Goal: Task Accomplishment & Management: Manage account settings

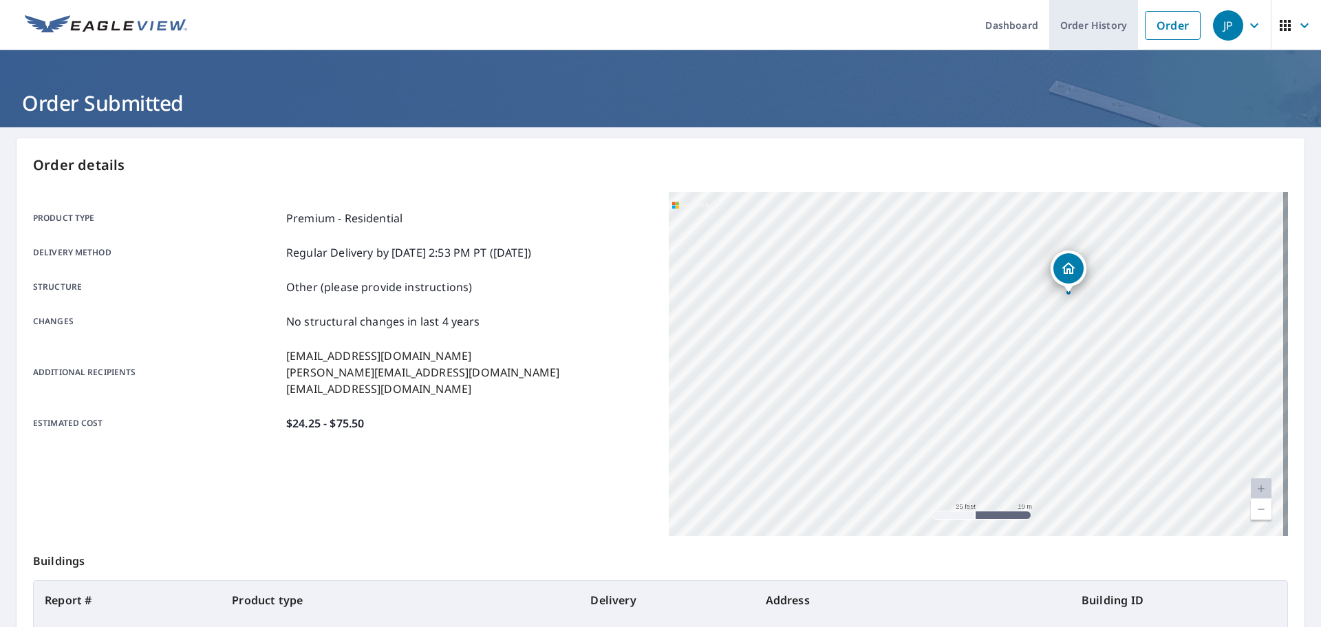
click at [1088, 22] on link "Order History" at bounding box center [1094, 25] width 89 height 50
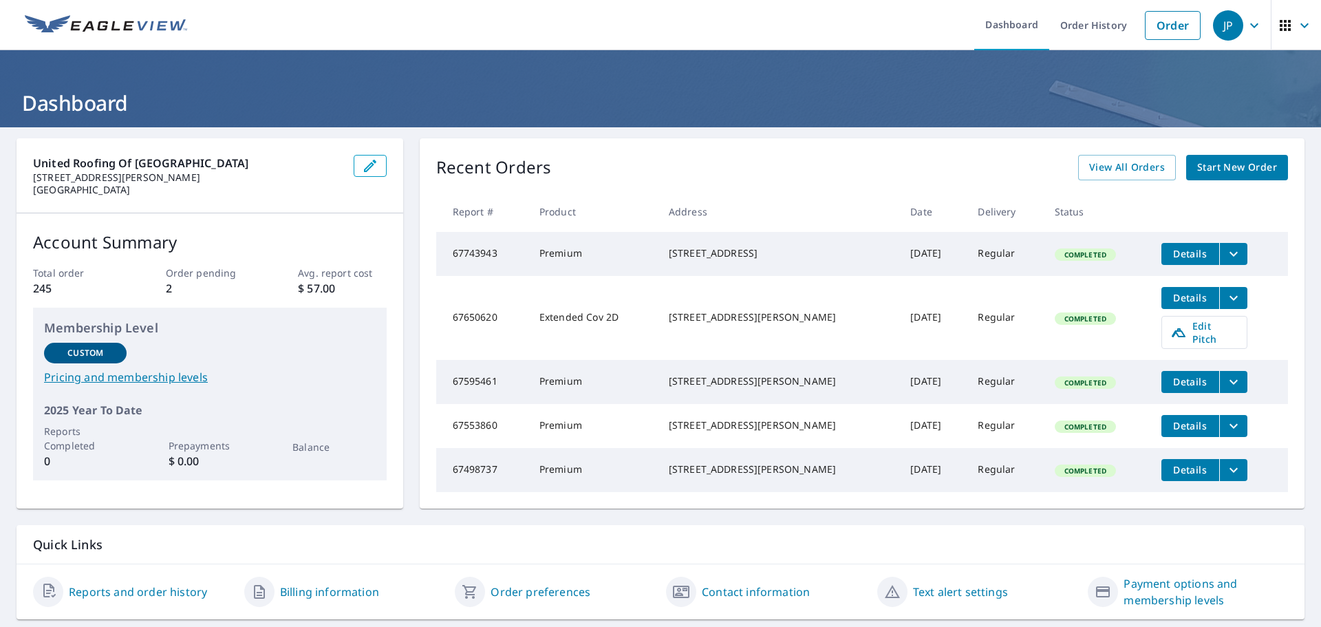
click at [1170, 255] on span "Details" at bounding box center [1190, 253] width 41 height 13
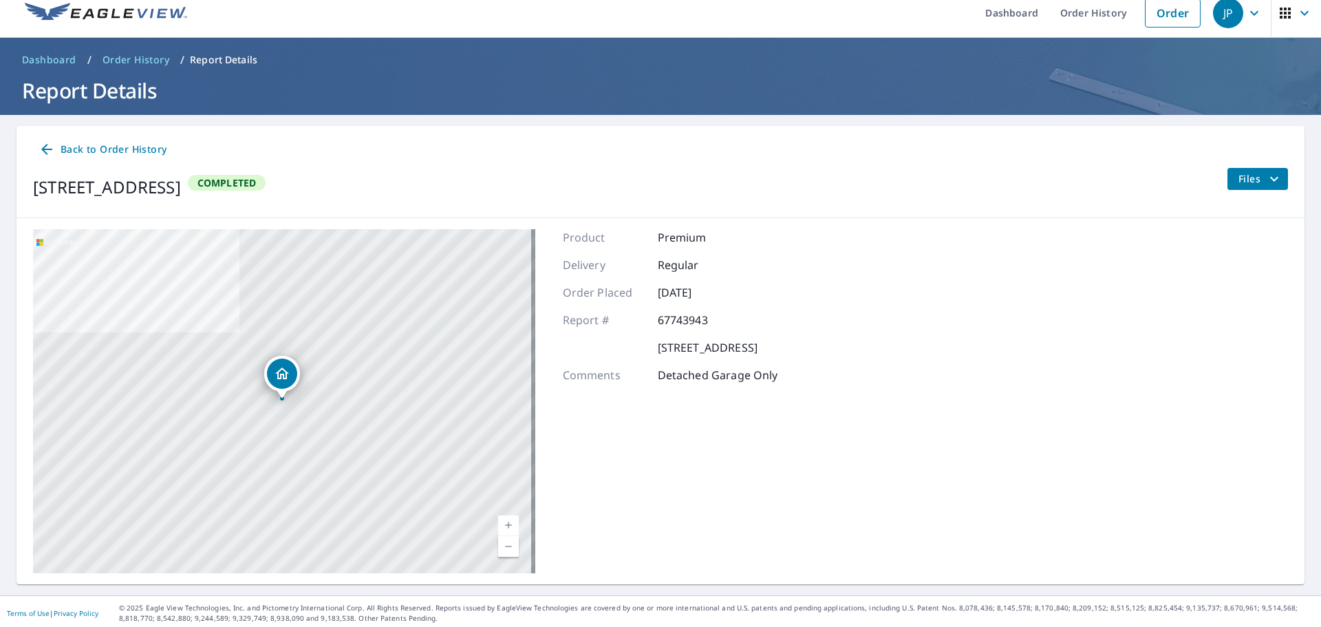
scroll to position [16, 0]
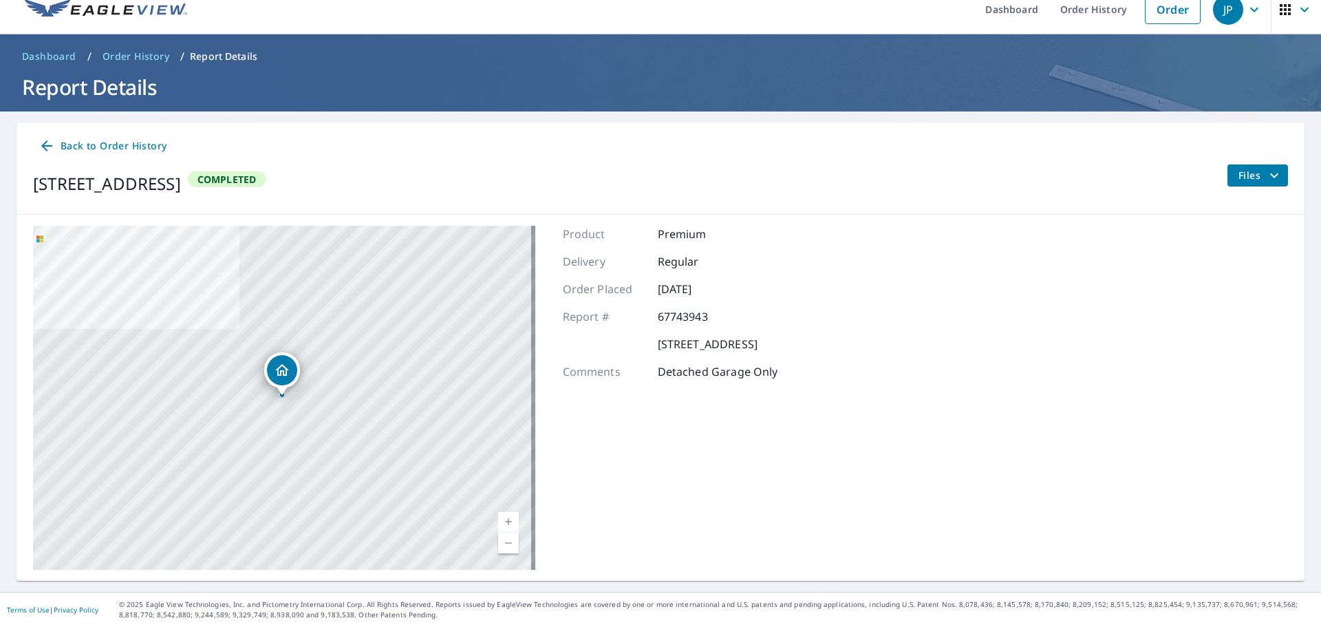
click at [45, 148] on icon at bounding box center [46, 145] width 11 height 11
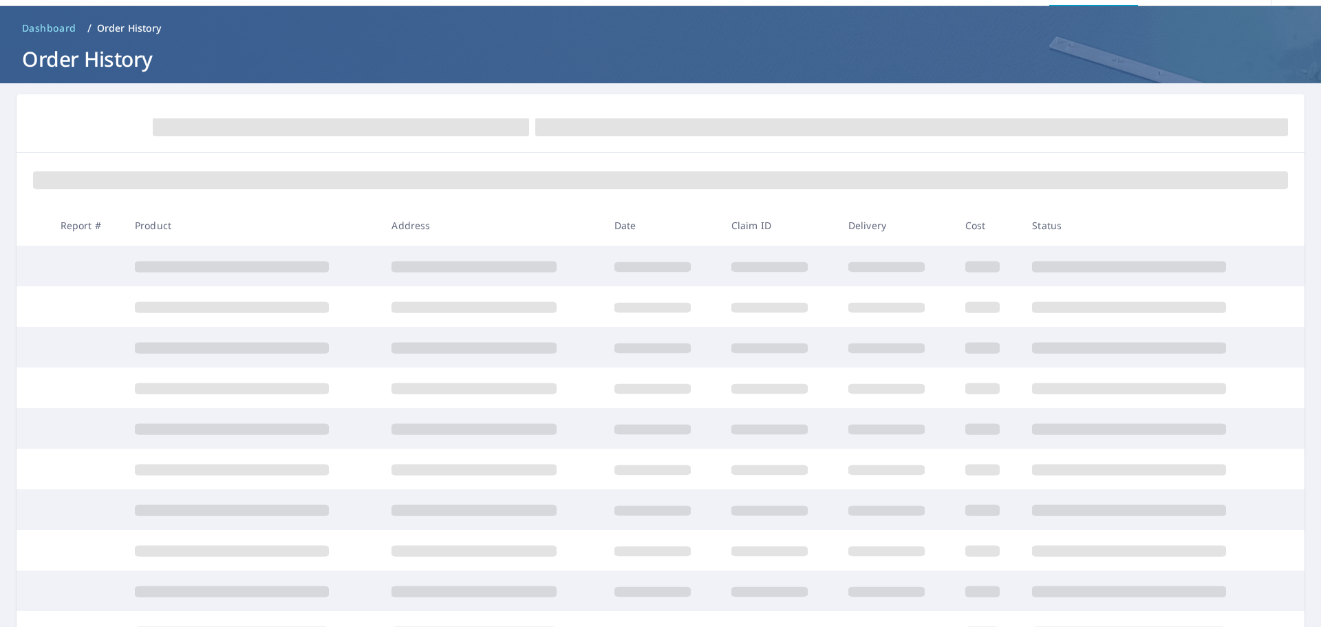
scroll to position [69, 0]
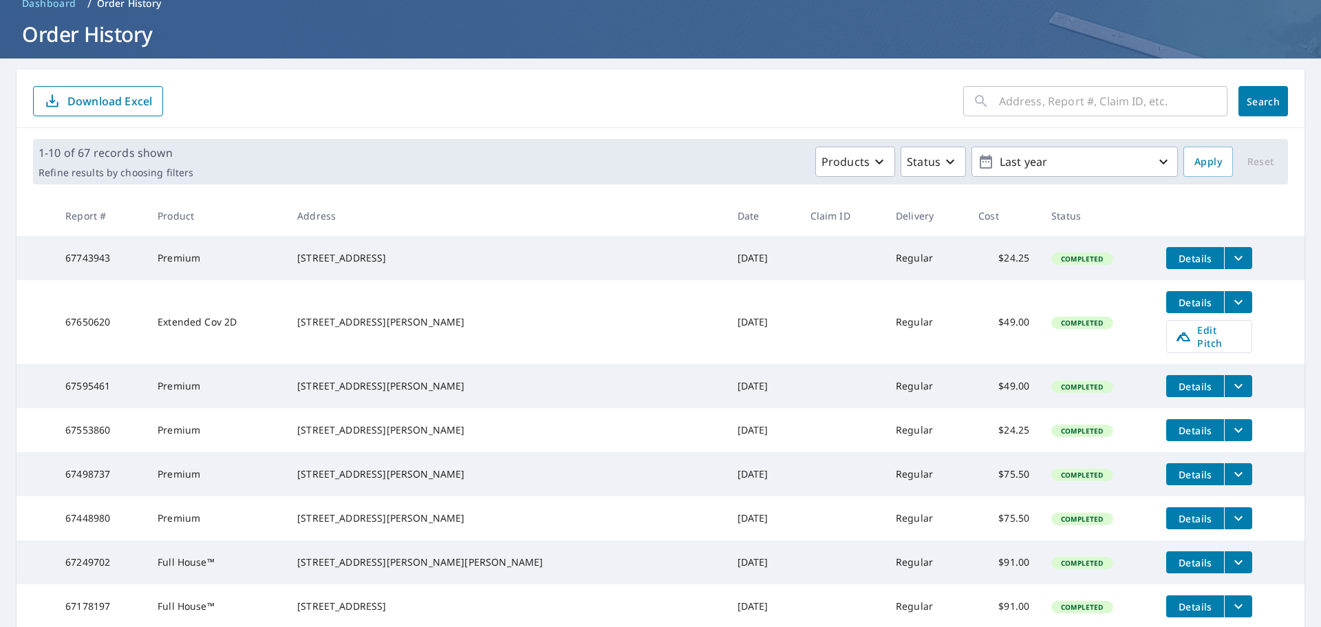
click at [1231, 259] on icon "filesDropdownBtn-67743943" at bounding box center [1239, 258] width 17 height 17
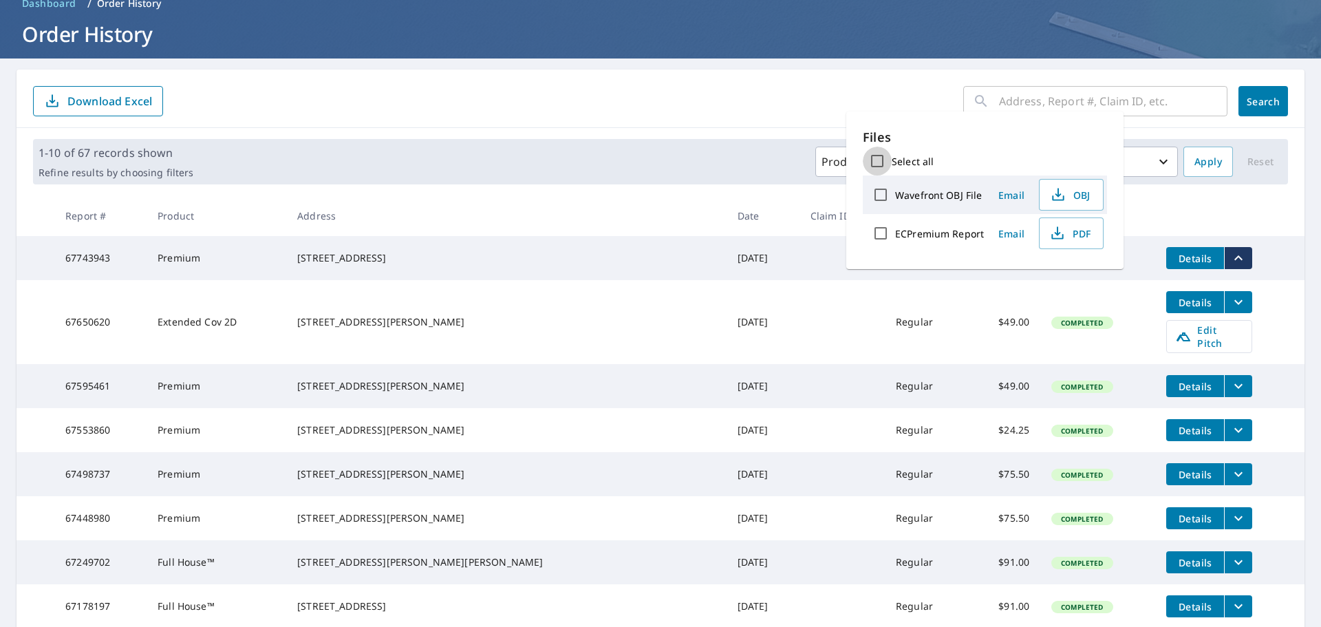
click at [882, 160] on input "Select all" at bounding box center [877, 161] width 29 height 29
checkbox input "true"
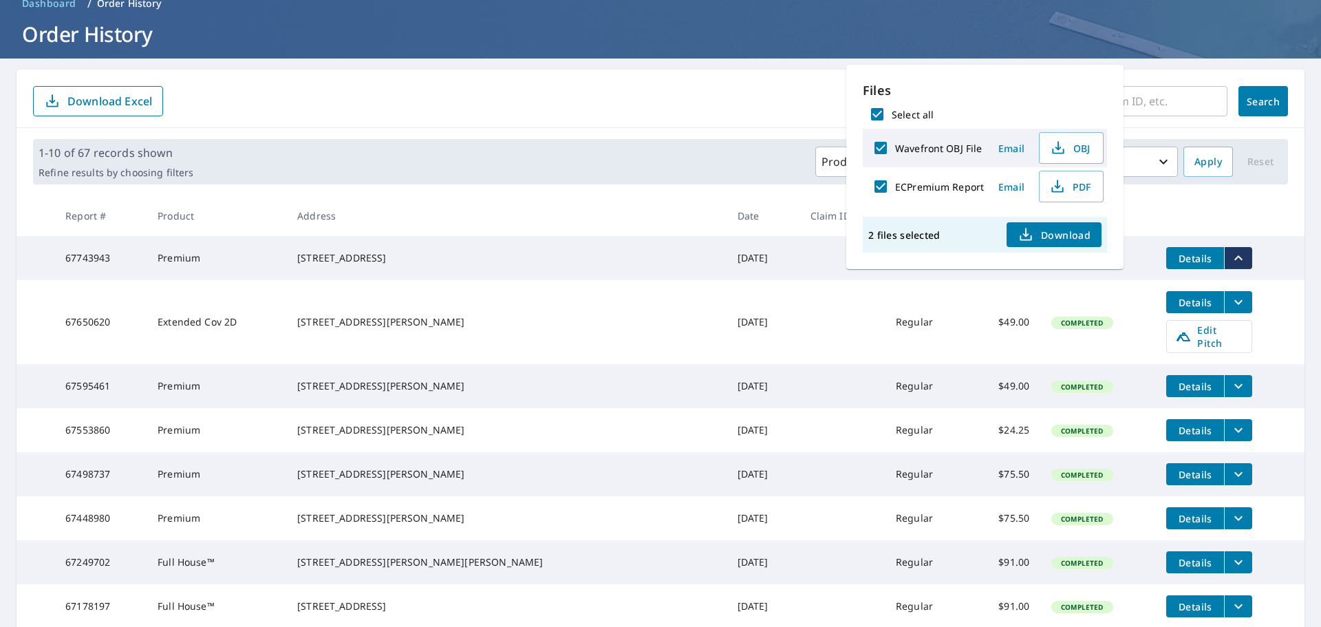
click at [1076, 235] on span "Download" at bounding box center [1054, 234] width 73 height 17
click at [794, 94] on form "​ Search Download Excel" at bounding box center [660, 101] width 1255 height 30
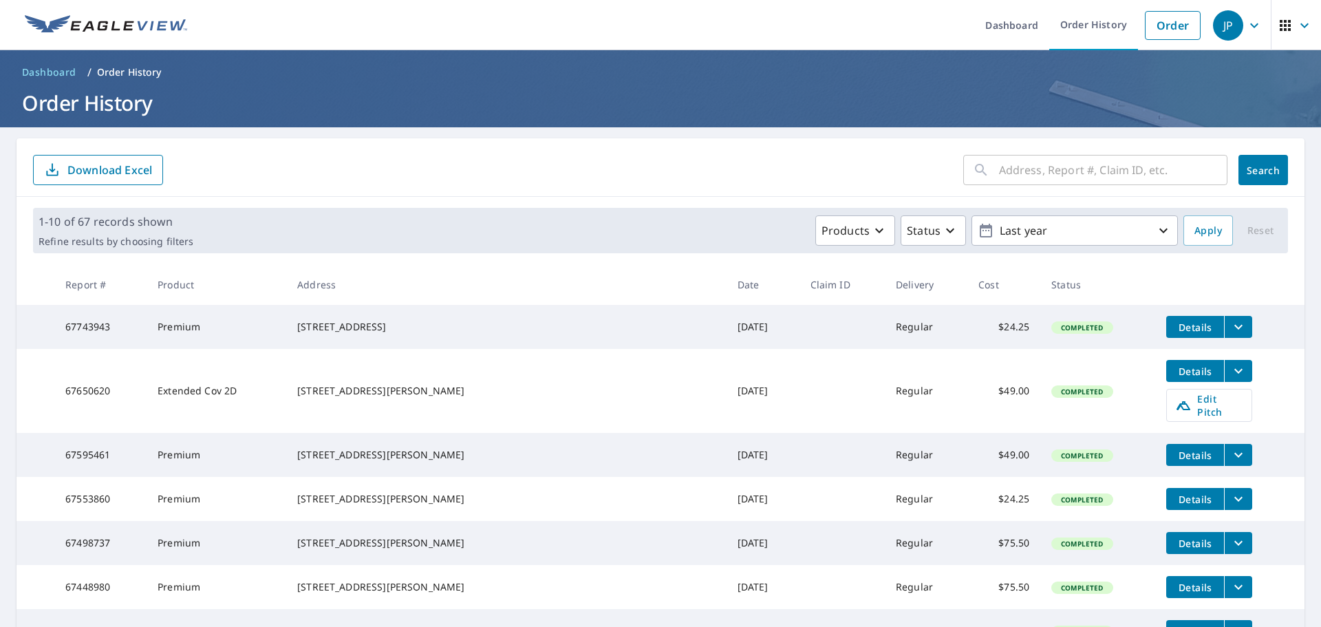
click at [955, 27] on ul "Dashboard Order History Order" at bounding box center [701, 25] width 1012 height 50
click at [1008, 22] on link "Dashboard" at bounding box center [1012, 25] width 75 height 50
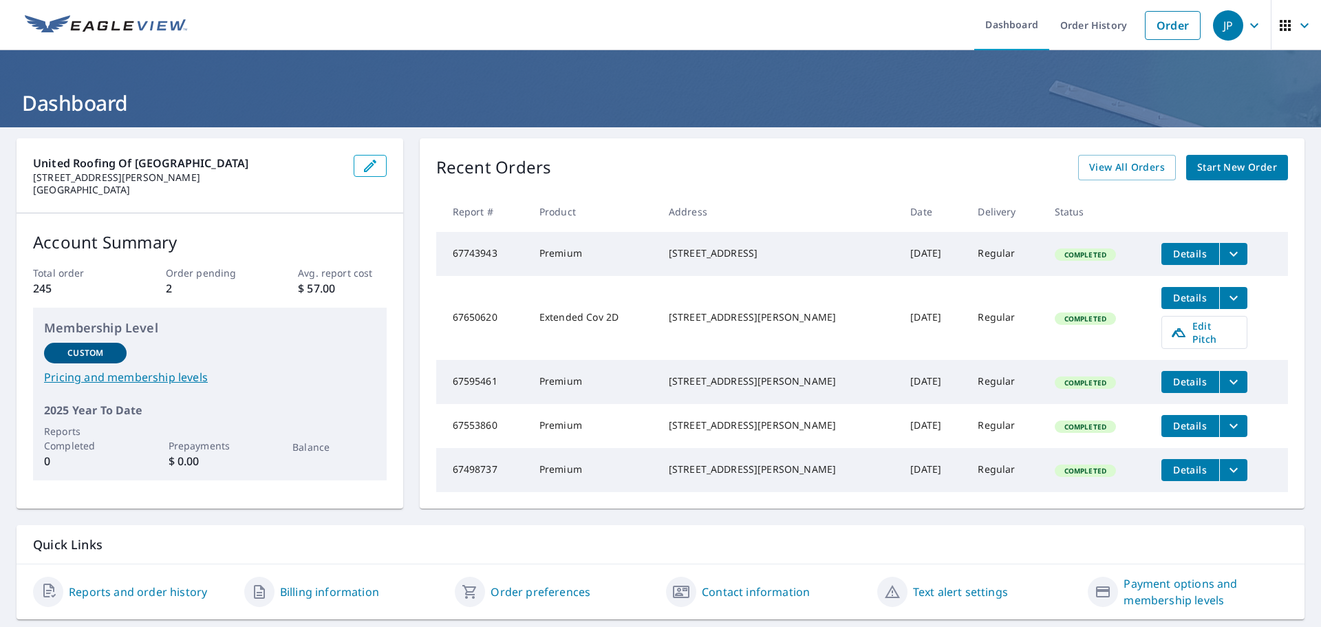
click at [1044, 267] on td "Completed" at bounding box center [1097, 254] width 107 height 44
drag, startPoint x: 957, startPoint y: 257, endPoint x: 928, endPoint y: 255, distance: 28.4
click at [967, 257] on td "Regular" at bounding box center [1005, 254] width 76 height 44
drag, startPoint x: 928, startPoint y: 255, endPoint x: 917, endPoint y: 253, distance: 11.8
click at [925, 255] on td "[DATE]" at bounding box center [933, 254] width 67 height 44
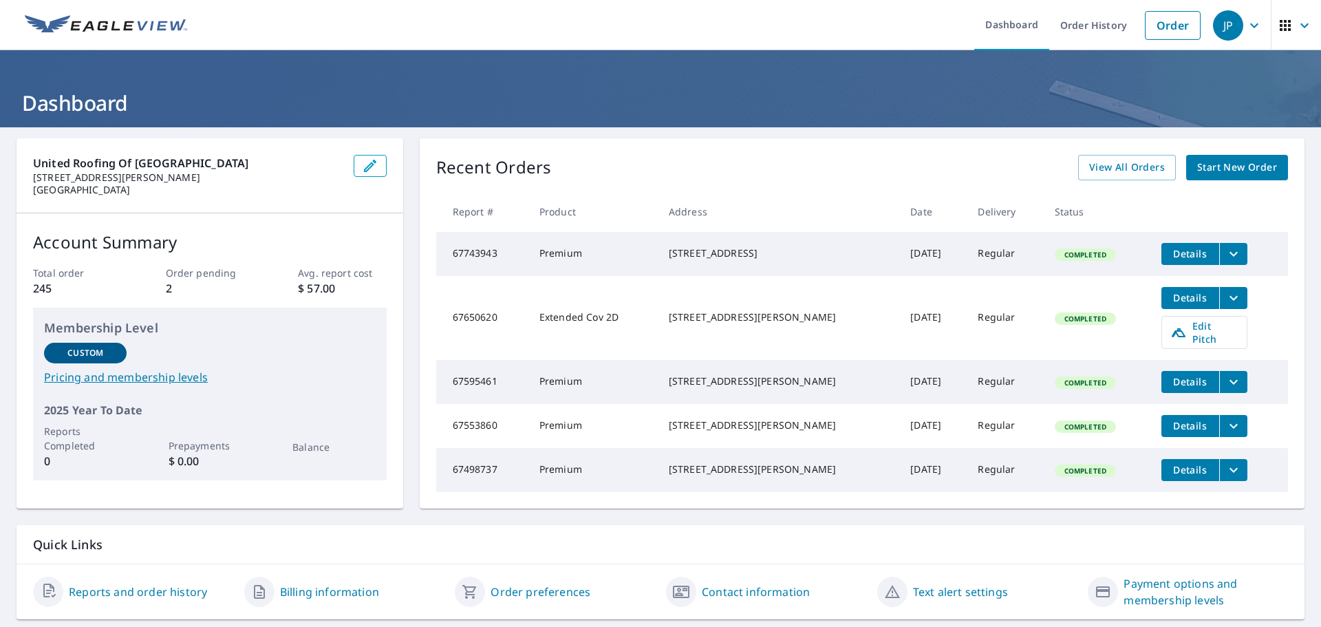
click at [900, 249] on td "[DATE]" at bounding box center [933, 254] width 67 height 44
drag, startPoint x: 862, startPoint y: 246, endPoint x: 795, endPoint y: 244, distance: 66.8
click at [827, 246] on tr "67743943 Premium [STREET_ADDRESS] [DATE] Regular Completed Details" at bounding box center [862, 254] width 852 height 44
click at [696, 242] on td "[STREET_ADDRESS]" at bounding box center [779, 254] width 242 height 44
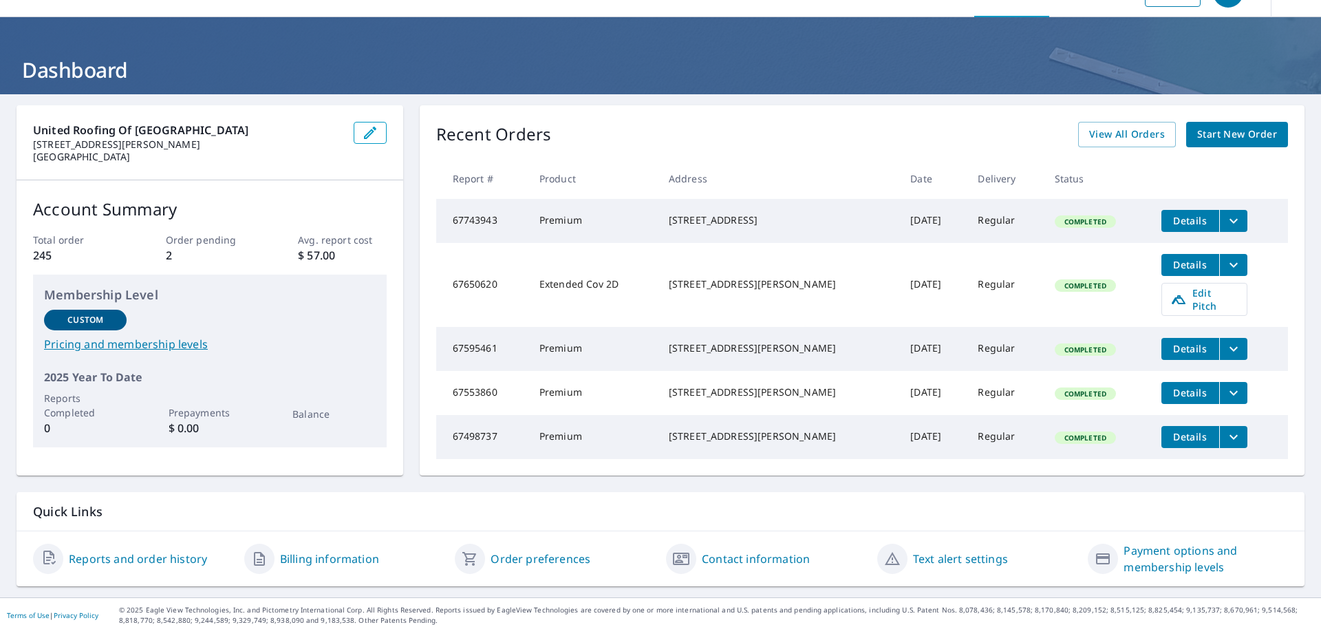
scroll to position [51, 0]
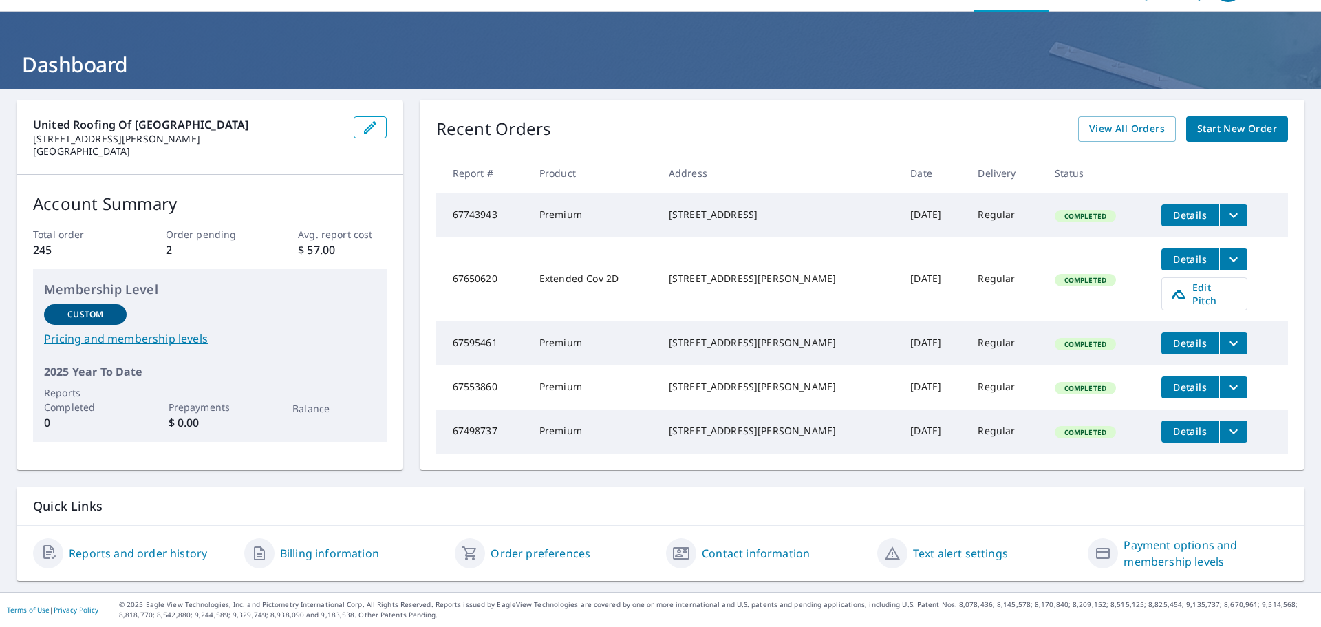
click at [172, 546] on link "Reports and order history" at bounding box center [138, 553] width 138 height 17
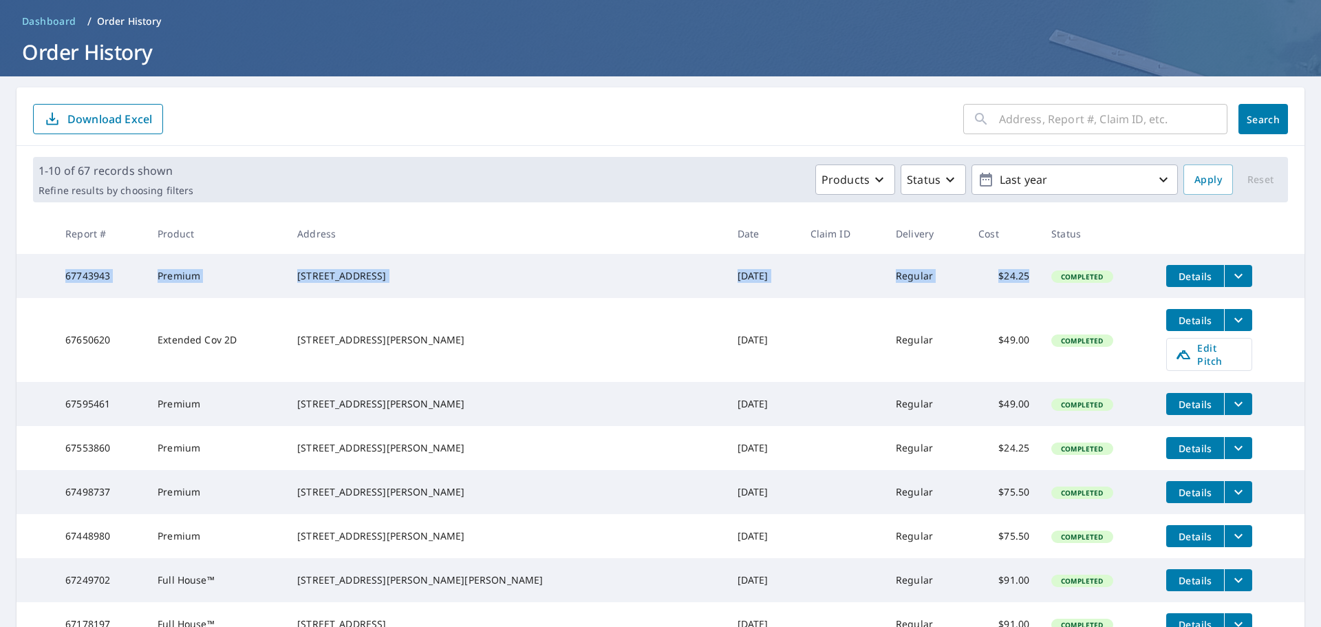
drag, startPoint x: 966, startPoint y: 278, endPoint x: 20, endPoint y: 259, distance: 945.8
click at [19, 258] on tr "67743943 Premium [STREET_ADDRESS] [DATE] Regular $24.25 Completed Details" at bounding box center [661, 276] width 1288 height 44
copy tr "67743943 Premium [STREET_ADDRESS] [DATE] Regular $24.25"
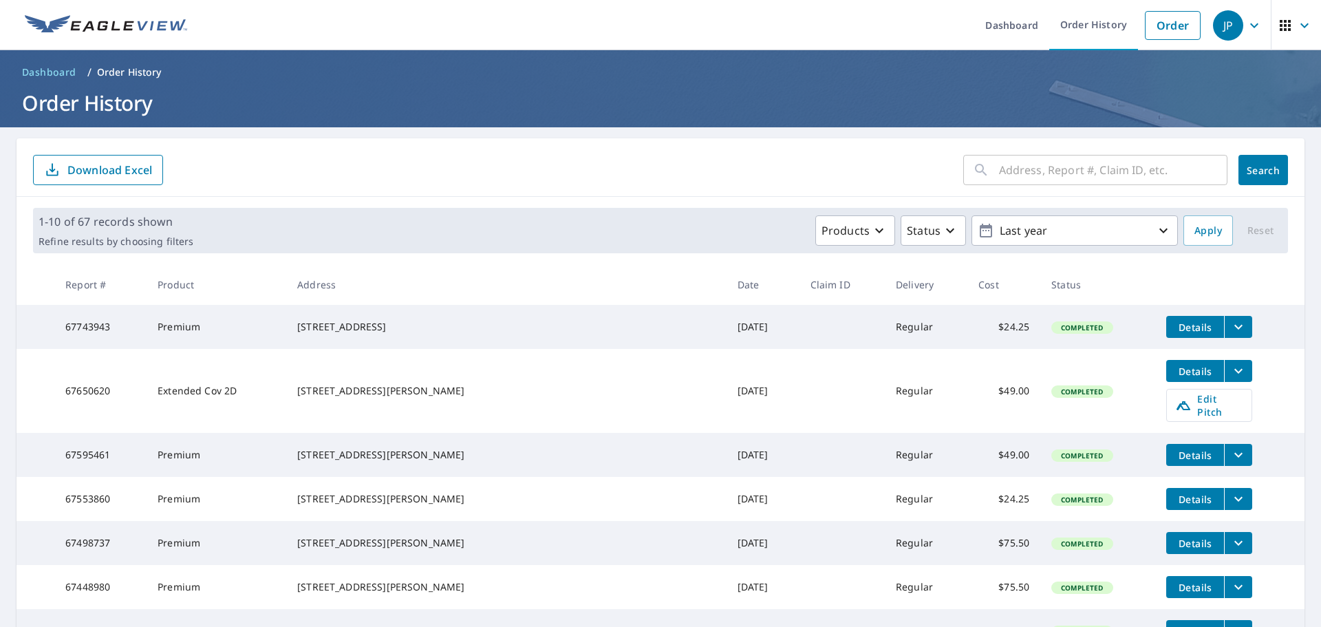
click at [661, 252] on div "1-10 of 67 records shown Refine results by choosing filters Products Status Las…" at bounding box center [660, 230] width 1255 height 45
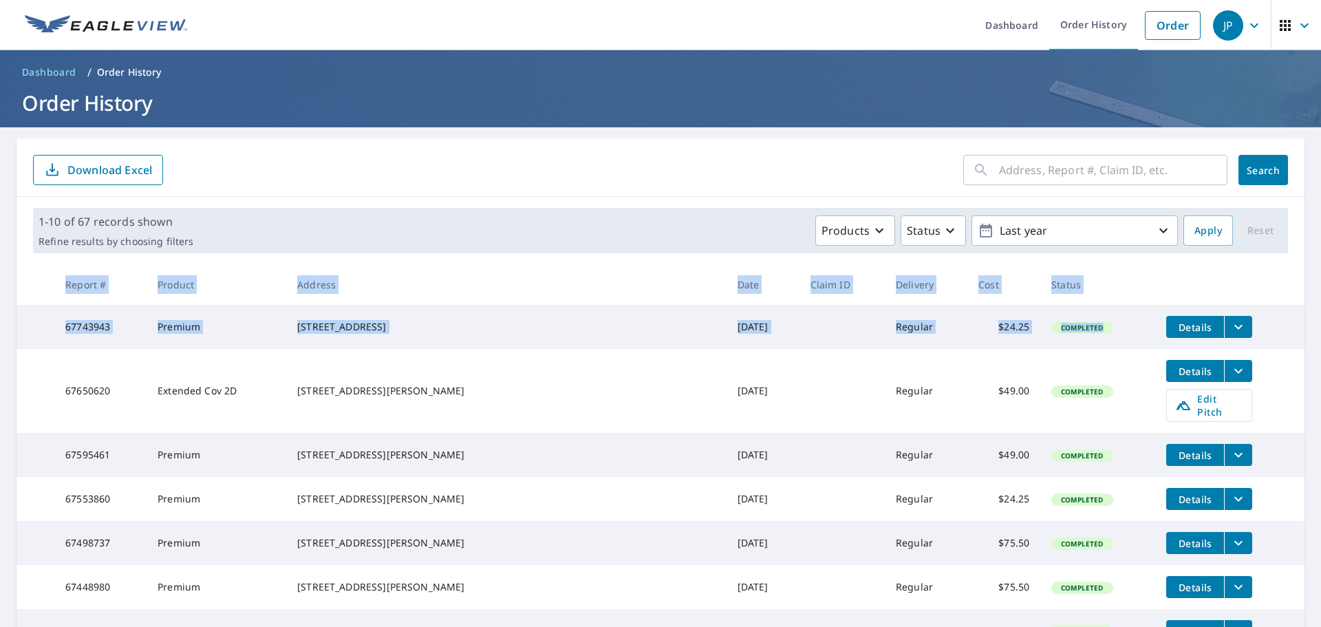
drag, startPoint x: 72, startPoint y: 279, endPoint x: 1046, endPoint y: 334, distance: 976.1
click at [1046, 334] on table "Report # Product Address Date Claim ID Delivery Cost Status 67743943 Premium [S…" at bounding box center [661, 544] width 1288 height 561
copy table "Report # Product Address Date Claim ID Delivery Cost Status 67743943 Premium [S…"
click at [727, 343] on td "[DATE]" at bounding box center [763, 327] width 73 height 44
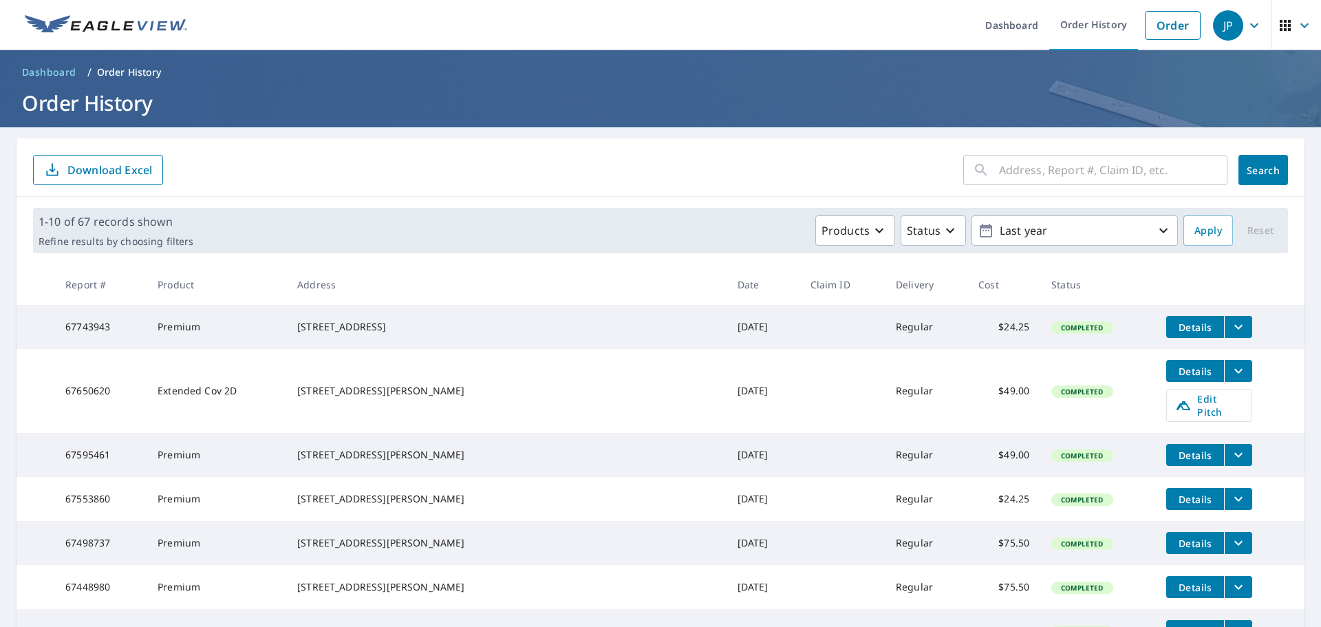
click at [1280, 26] on icon "button" at bounding box center [1285, 25] width 11 height 11
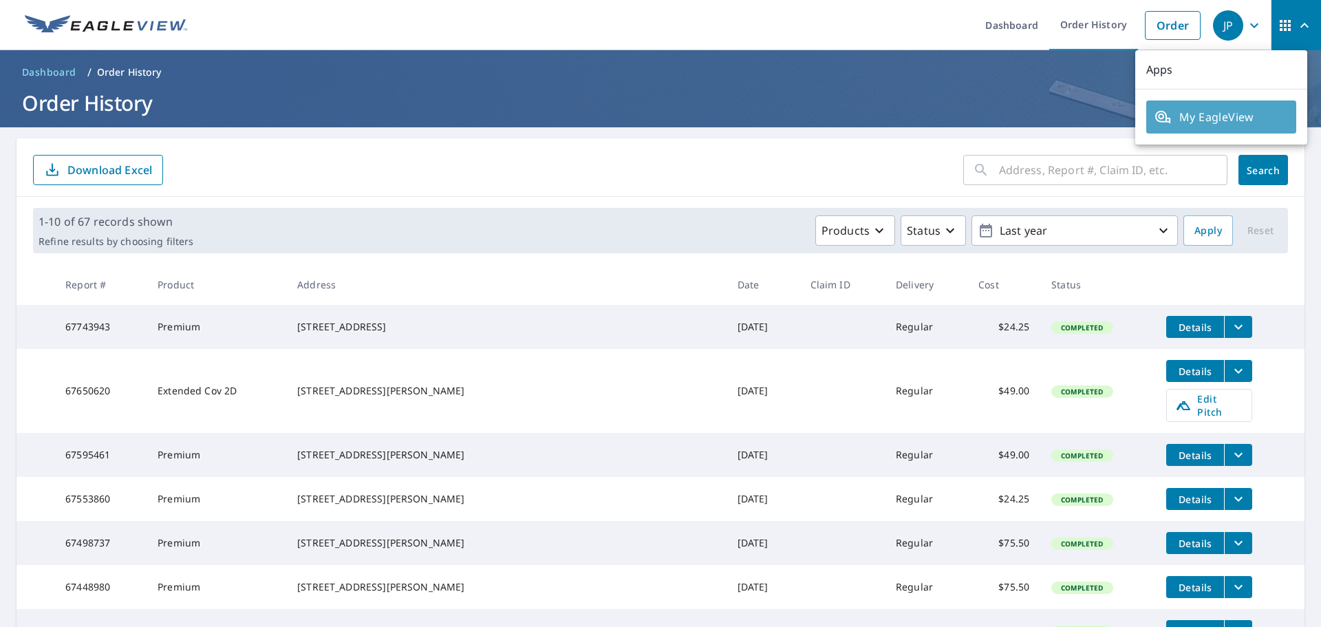
click at [1231, 114] on span "My EagleView" at bounding box center [1222, 117] width 134 height 17
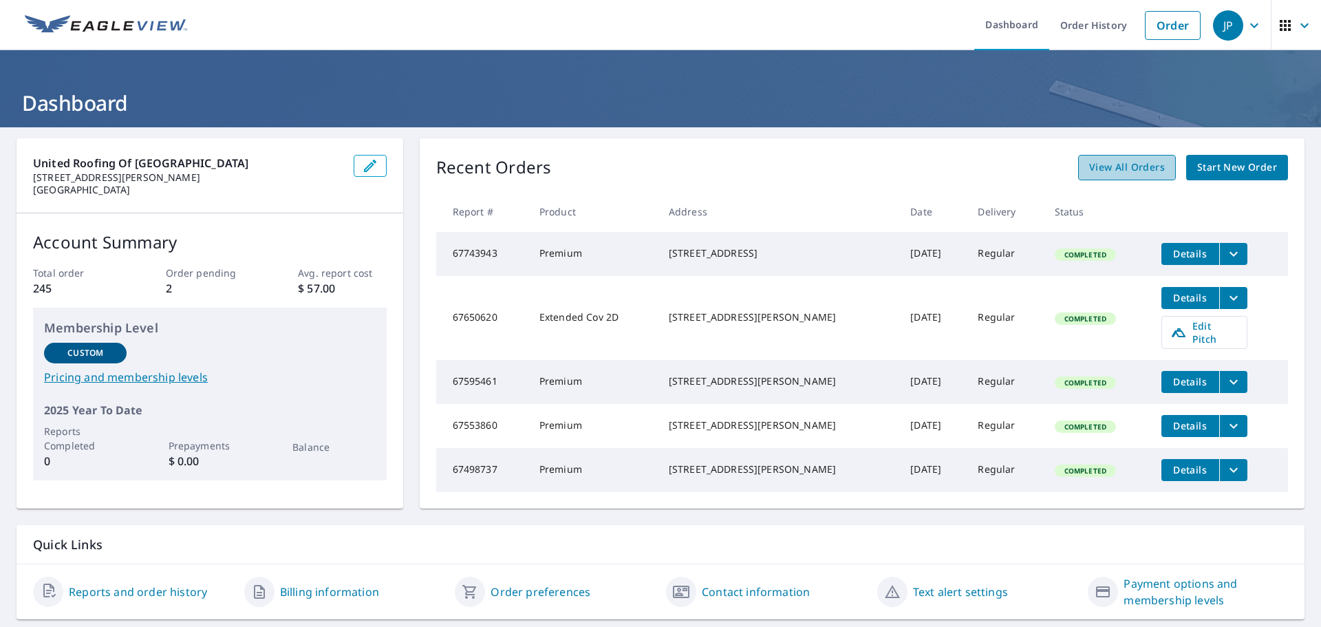
click at [1144, 171] on span "View All Orders" at bounding box center [1127, 167] width 76 height 17
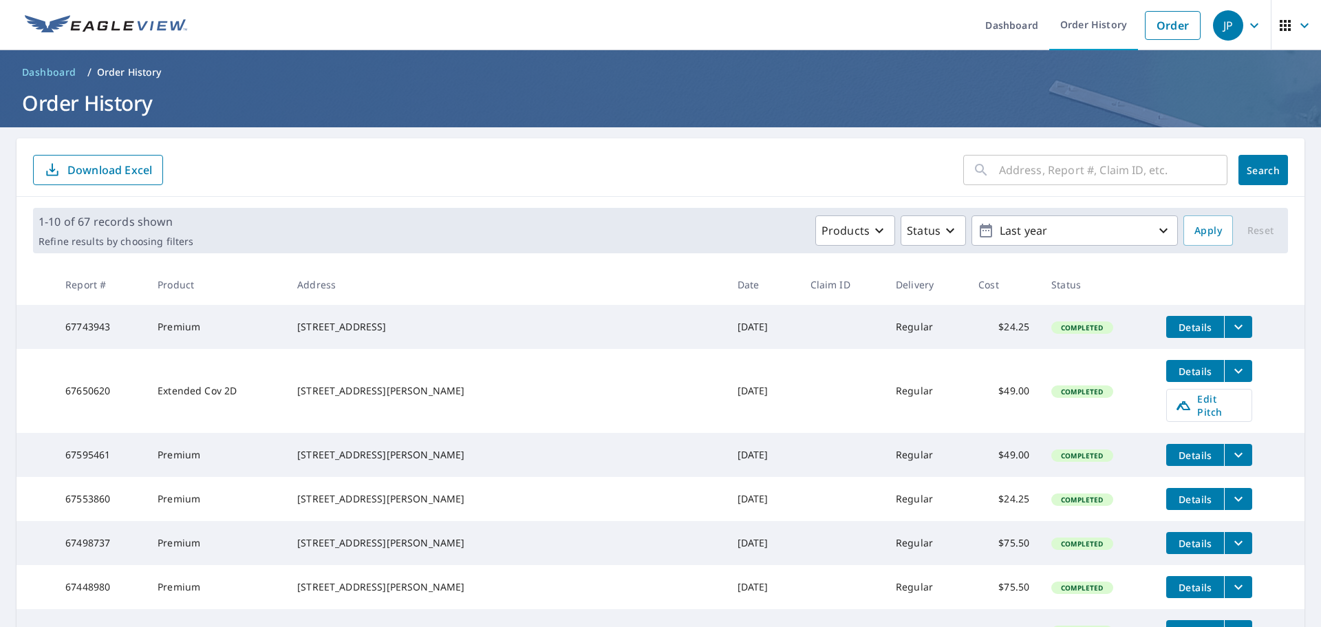
click at [1175, 329] on span "Details" at bounding box center [1195, 327] width 41 height 13
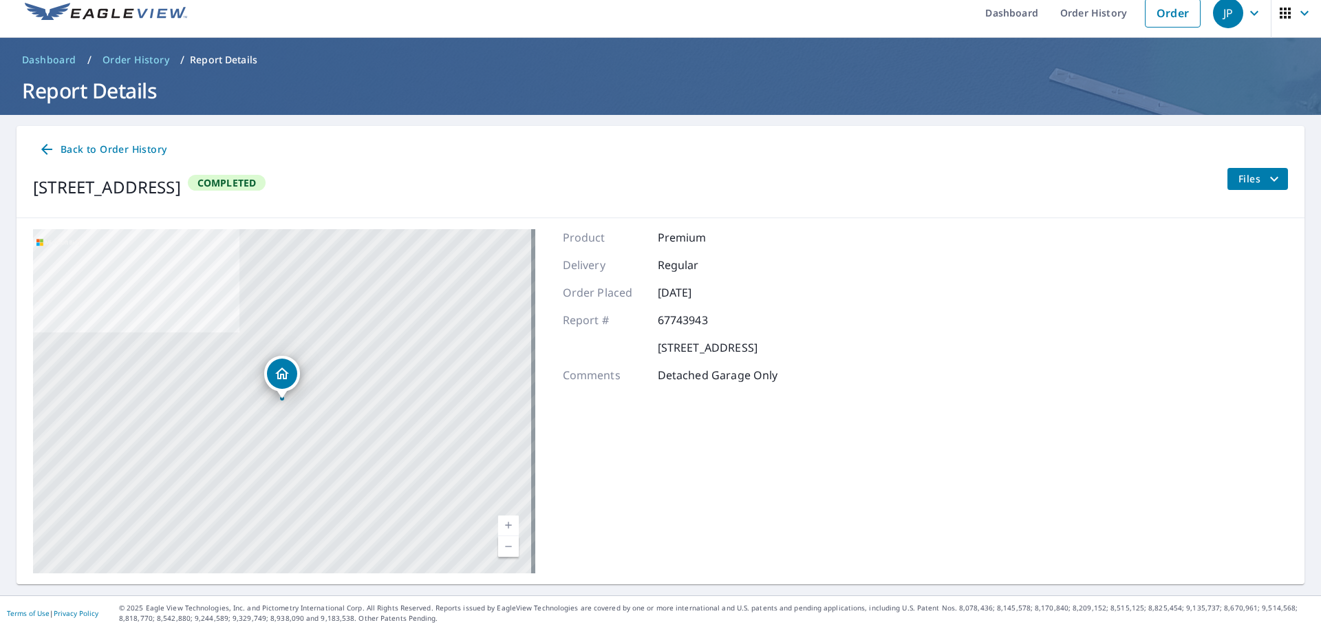
scroll to position [16, 0]
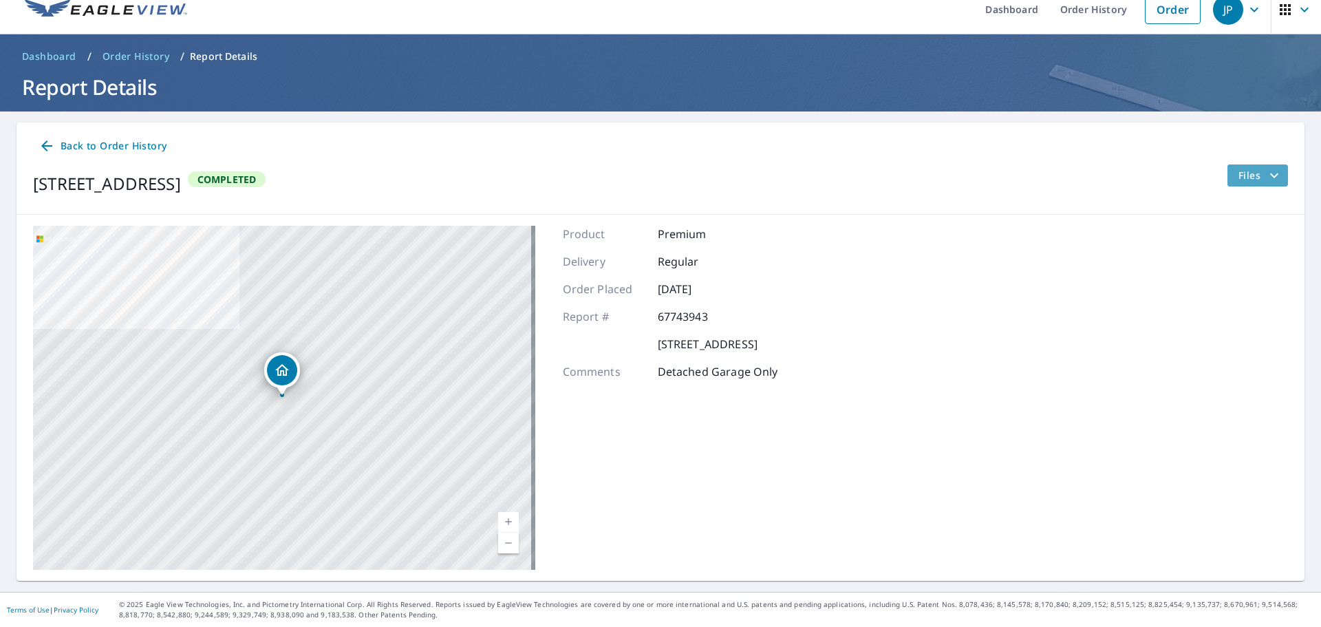
click at [1266, 174] on icon "filesDropdownBtn-67743943" at bounding box center [1274, 175] width 17 height 17
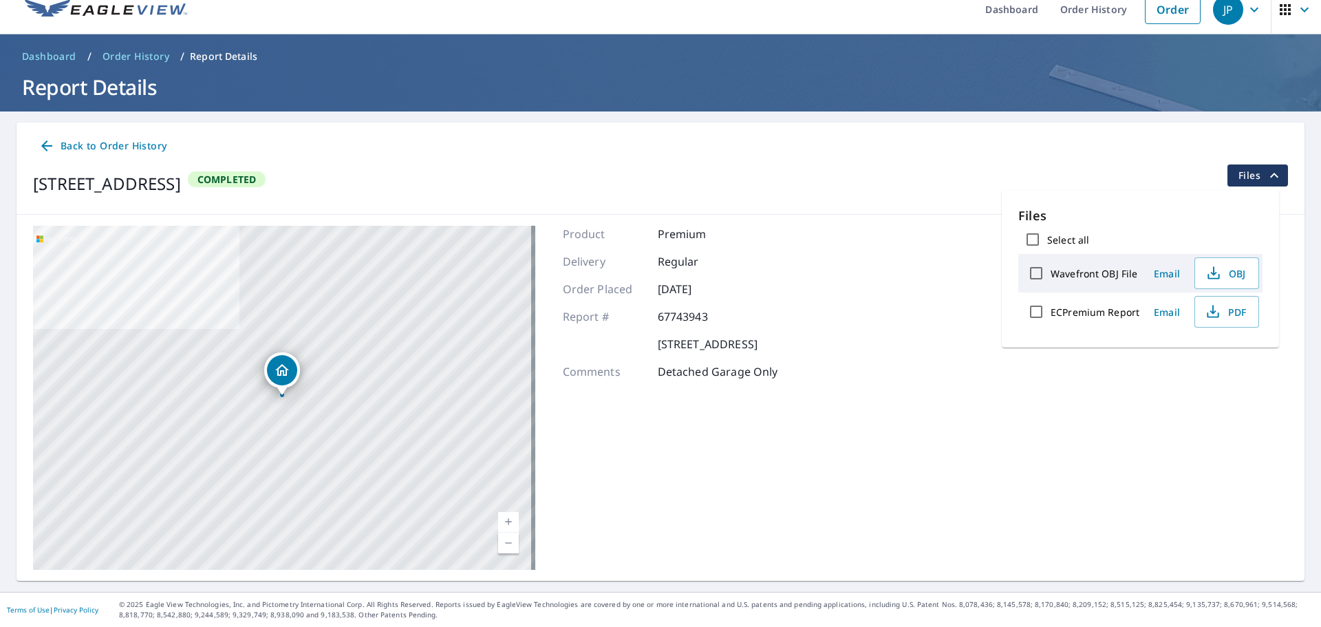
click at [922, 171] on div "207 Oak Ridge Ln Lexington, SC 29073 Completed Files" at bounding box center [660, 183] width 1255 height 39
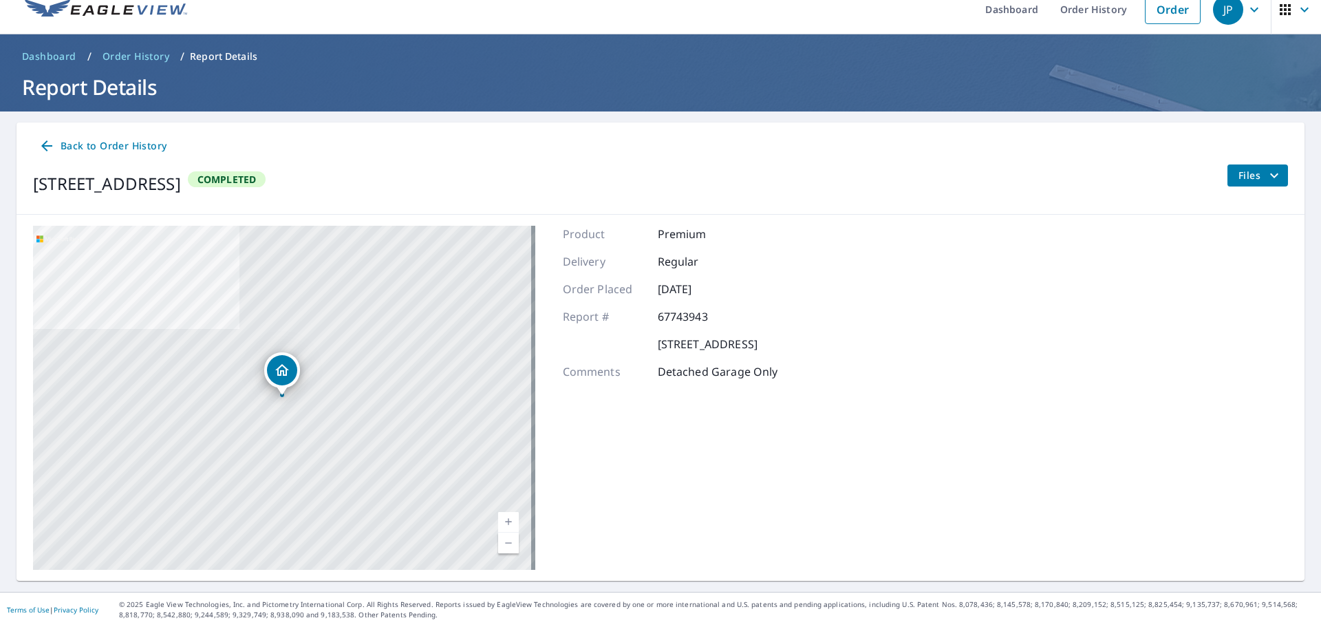
click at [1246, 17] on icon "button" at bounding box center [1254, 9] width 17 height 17
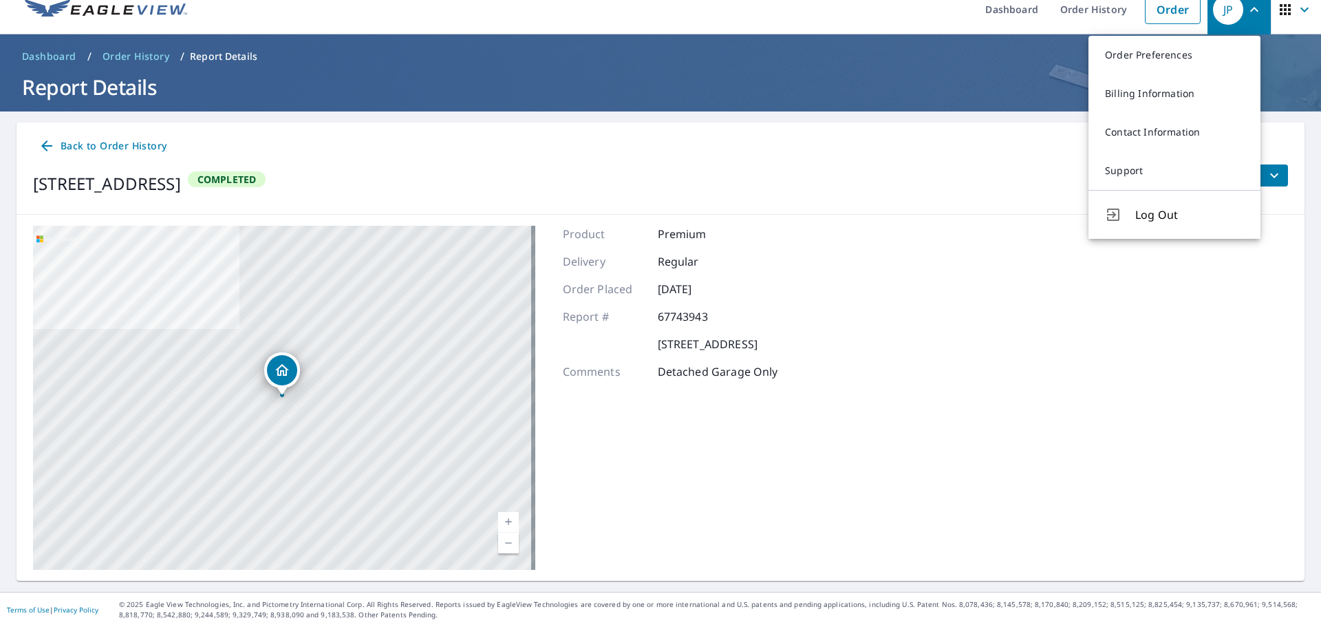
click at [954, 206] on div "Back to Order History 207 Oak Ridge Ln Lexington, SC 29073 Completed Files" at bounding box center [661, 169] width 1288 height 92
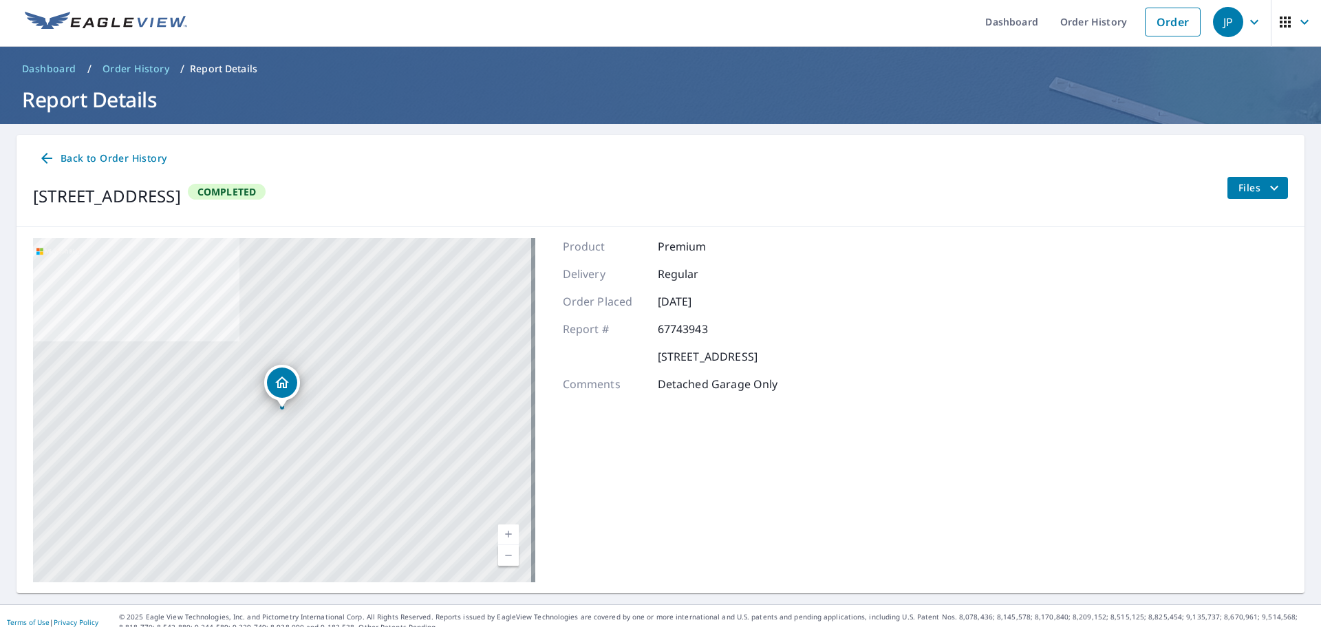
scroll to position [0, 0]
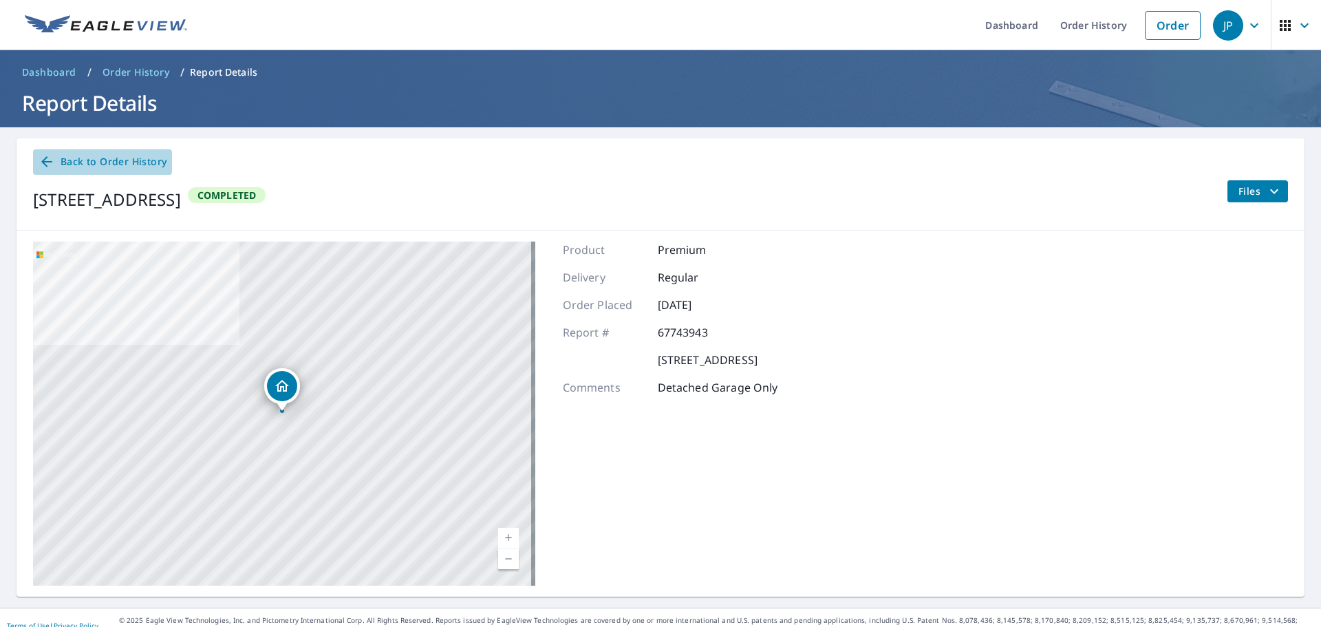
click at [45, 160] on icon at bounding box center [46, 161] width 11 height 11
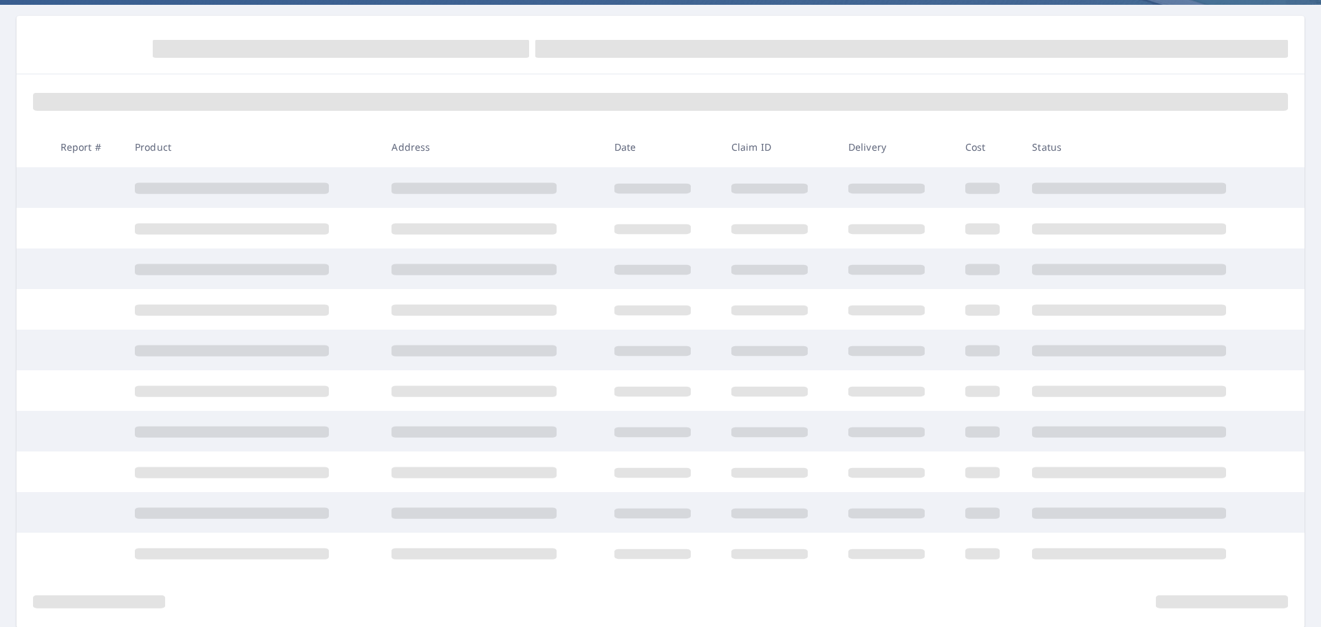
scroll to position [138, 0]
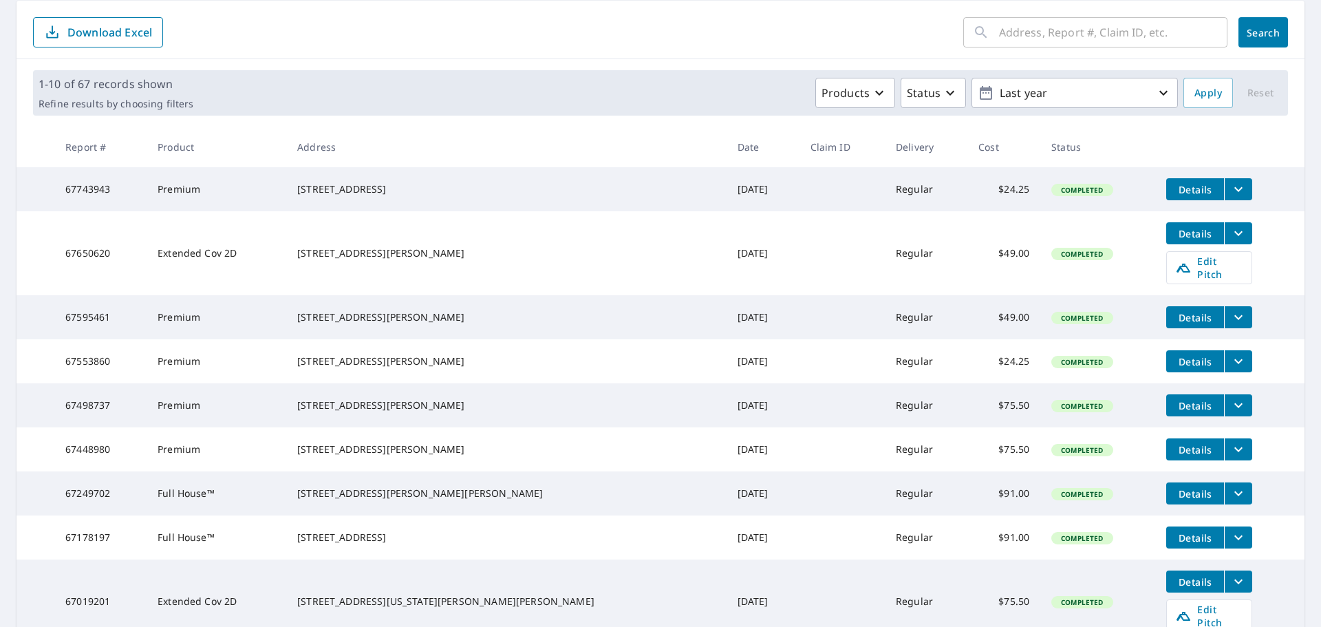
scroll to position [69, 0]
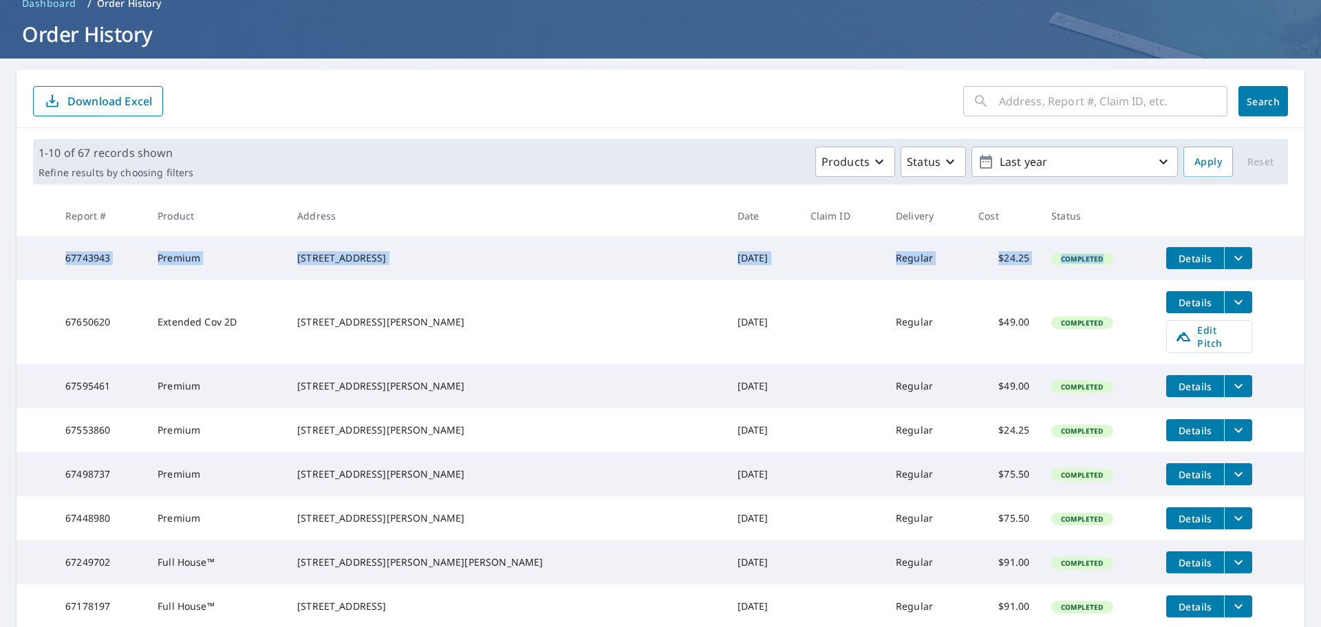
drag, startPoint x: 73, startPoint y: 260, endPoint x: 1045, endPoint y: 261, distance: 971.8
click at [1045, 261] on tr "67743943 Premium [STREET_ADDRESS] [DATE] Regular $24.25 Completed Details" at bounding box center [661, 258] width 1288 height 44
copy tr "67743943 Premium 207 Oak Ridge Ln Lexington, SC 29073 Oct 06, 2025 Regular $24.…"
